Goal: Transaction & Acquisition: Purchase product/service

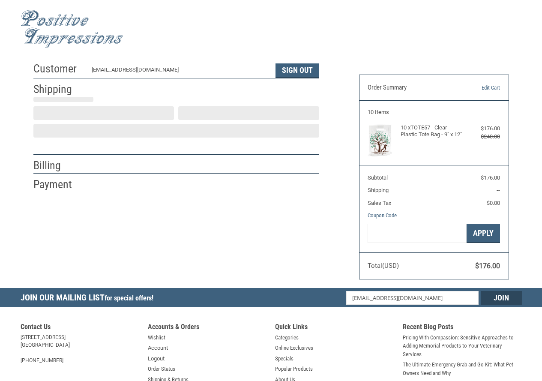
select select "US"
select select "AR"
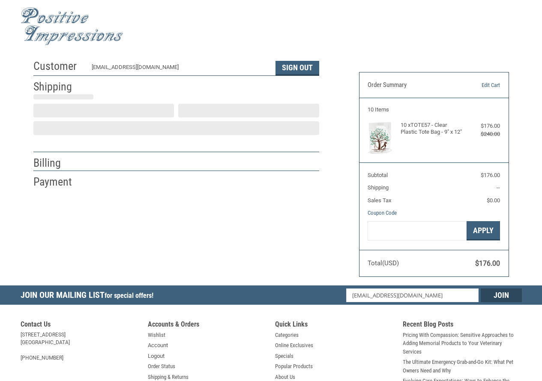
type input "[PERSON_NAME]"
type input "[PERSON_NAME] park pets clinic"
type input "[STREET_ADDRESS]"
type input "[GEOGRAPHIC_DATA]"
select select "AR"
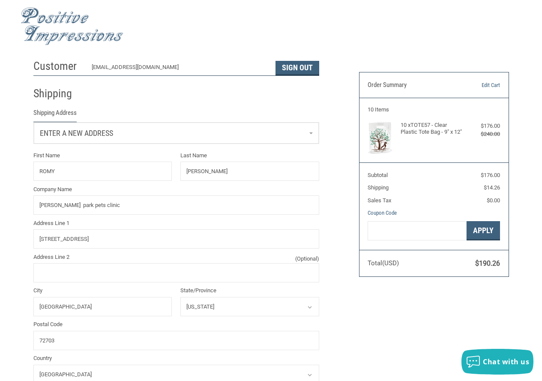
click at [78, 129] on span "Enter a new address" at bounding box center [76, 133] width 73 height 9
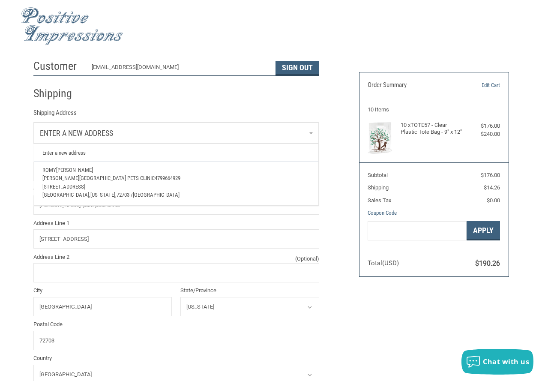
click at [58, 183] on p "[STREET_ADDRESS]" at bounding box center [176, 187] width 268 height 9
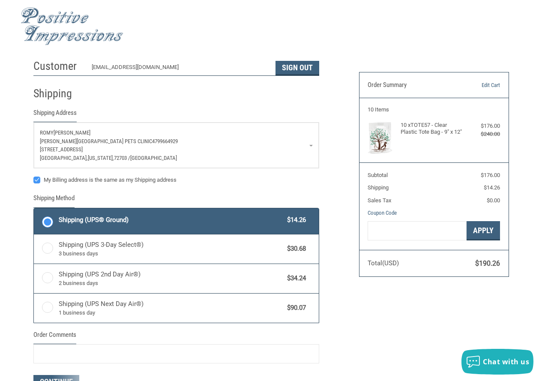
scroll to position [45, 0]
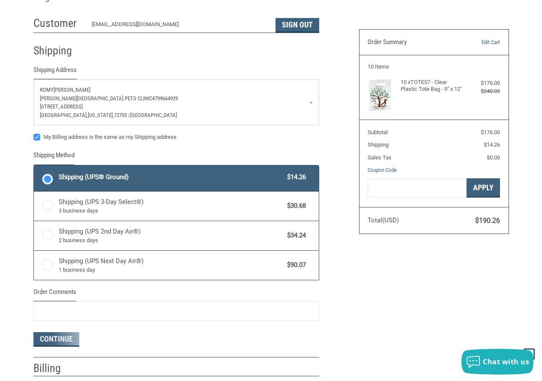
select select "AR"
select select "US"
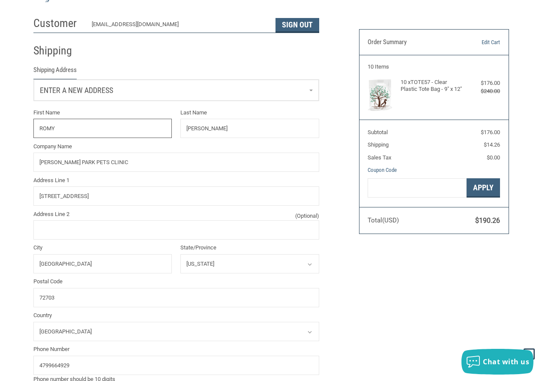
click at [89, 132] on input "ROMY" at bounding box center [102, 128] width 139 height 19
click at [222, 126] on input "[PERSON_NAME]" at bounding box center [250, 128] width 139 height 19
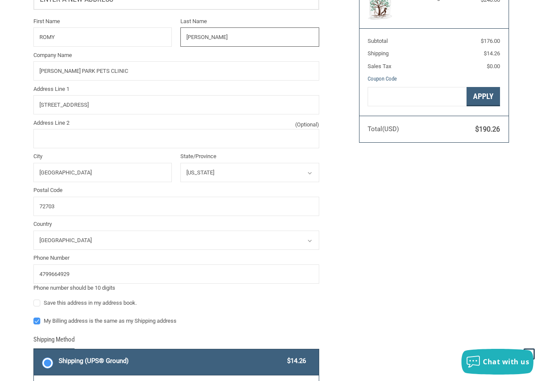
scroll to position [431, 0]
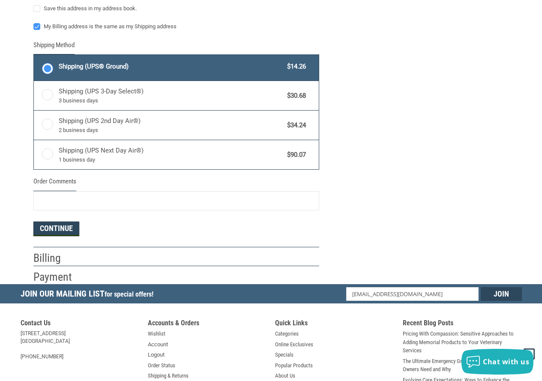
click at [61, 229] on button "Continue" at bounding box center [56, 229] width 46 height 15
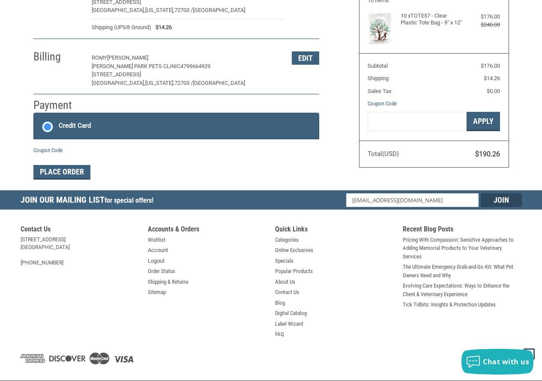
scroll to position [126, 0]
